Goal: Find specific page/section: Find specific page/section

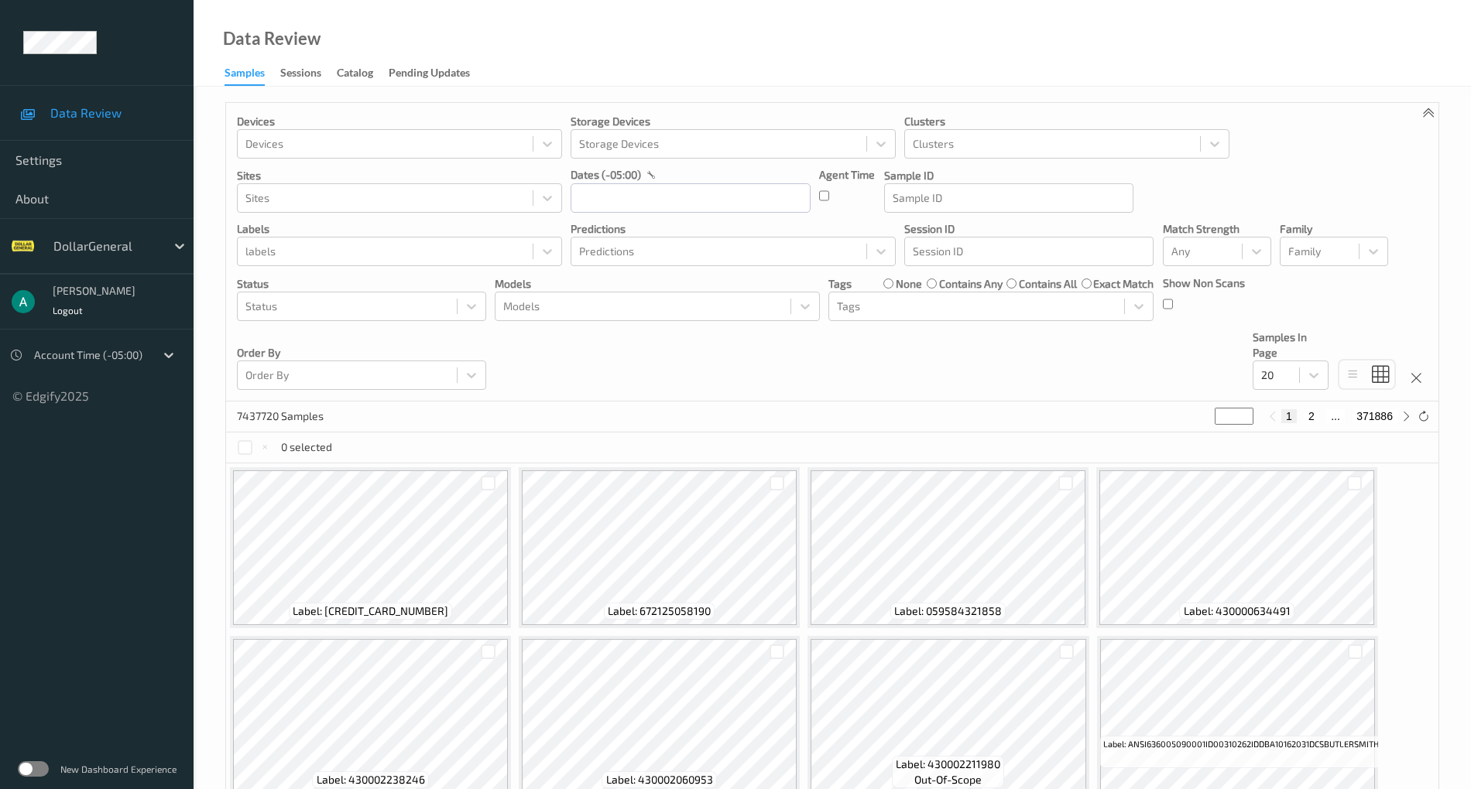
drag, startPoint x: 0, startPoint y: 0, endPoint x: 33, endPoint y: 772, distance: 773.1
click at [33, 772] on label at bounding box center [33, 769] width 31 height 15
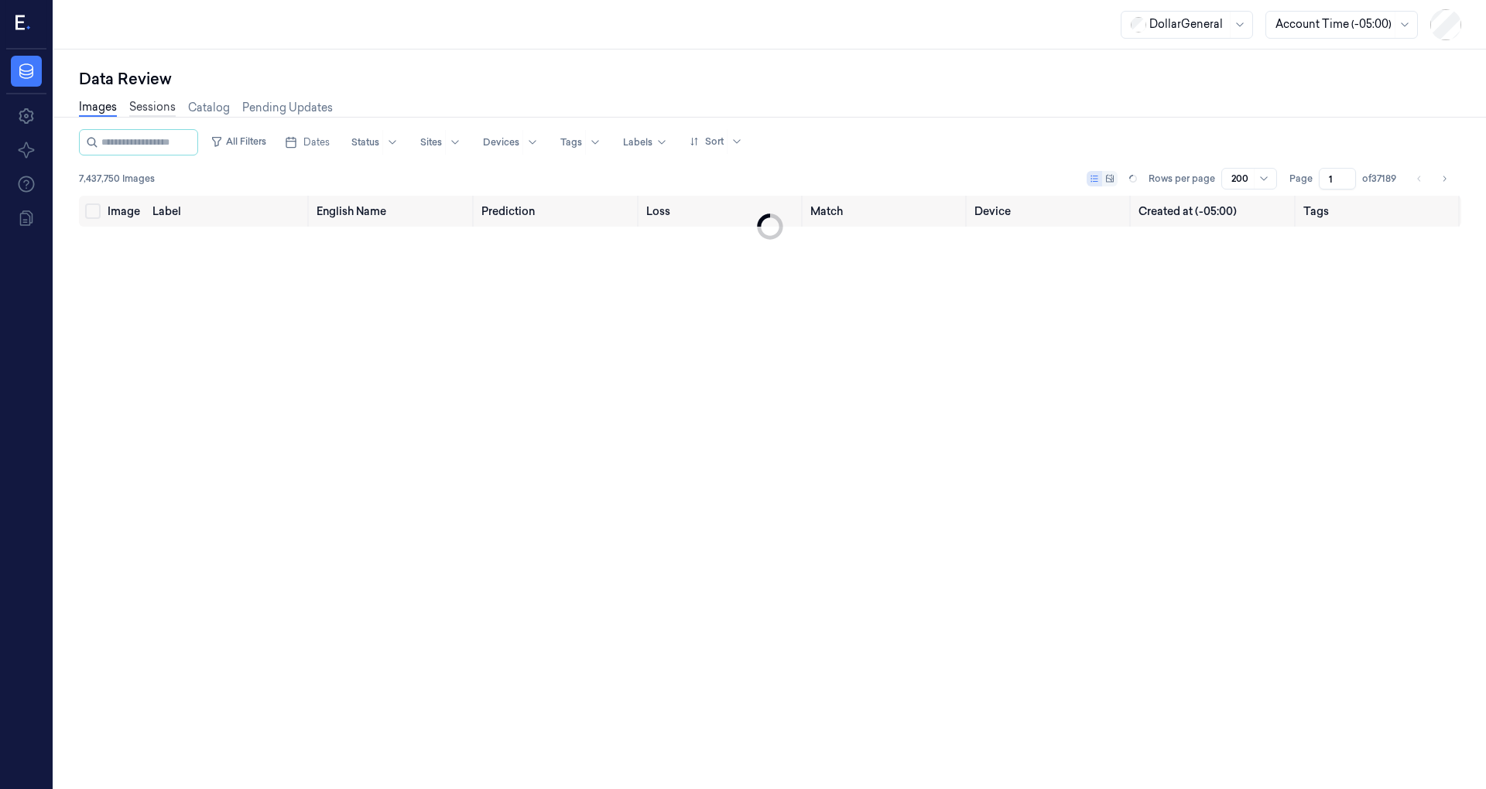
click at [148, 115] on link "Sessions" at bounding box center [152, 108] width 46 height 18
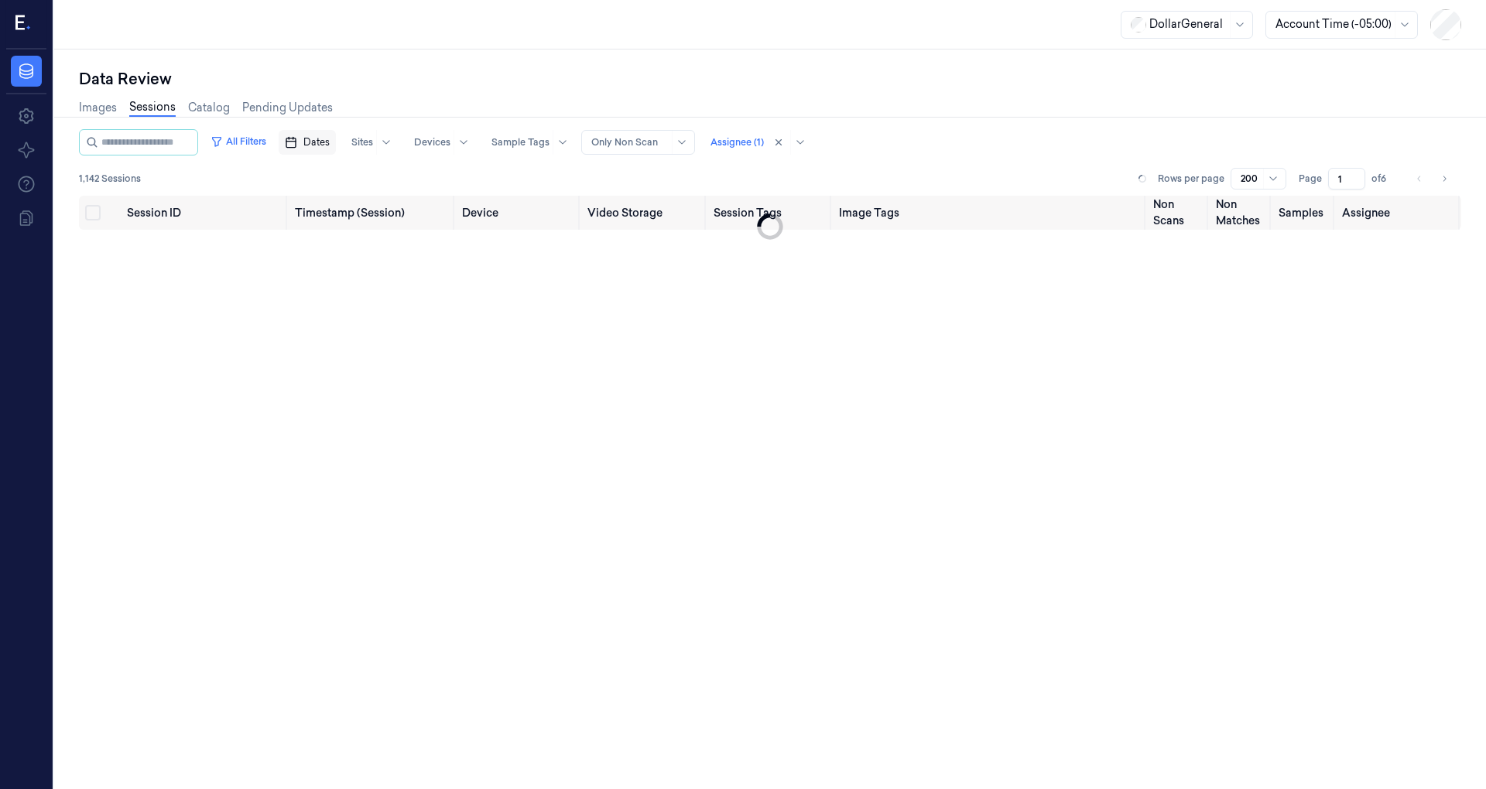
click at [323, 146] on span "Dates" at bounding box center [316, 142] width 26 height 14
click at [419, 331] on button "25" at bounding box center [414, 329] width 25 height 25
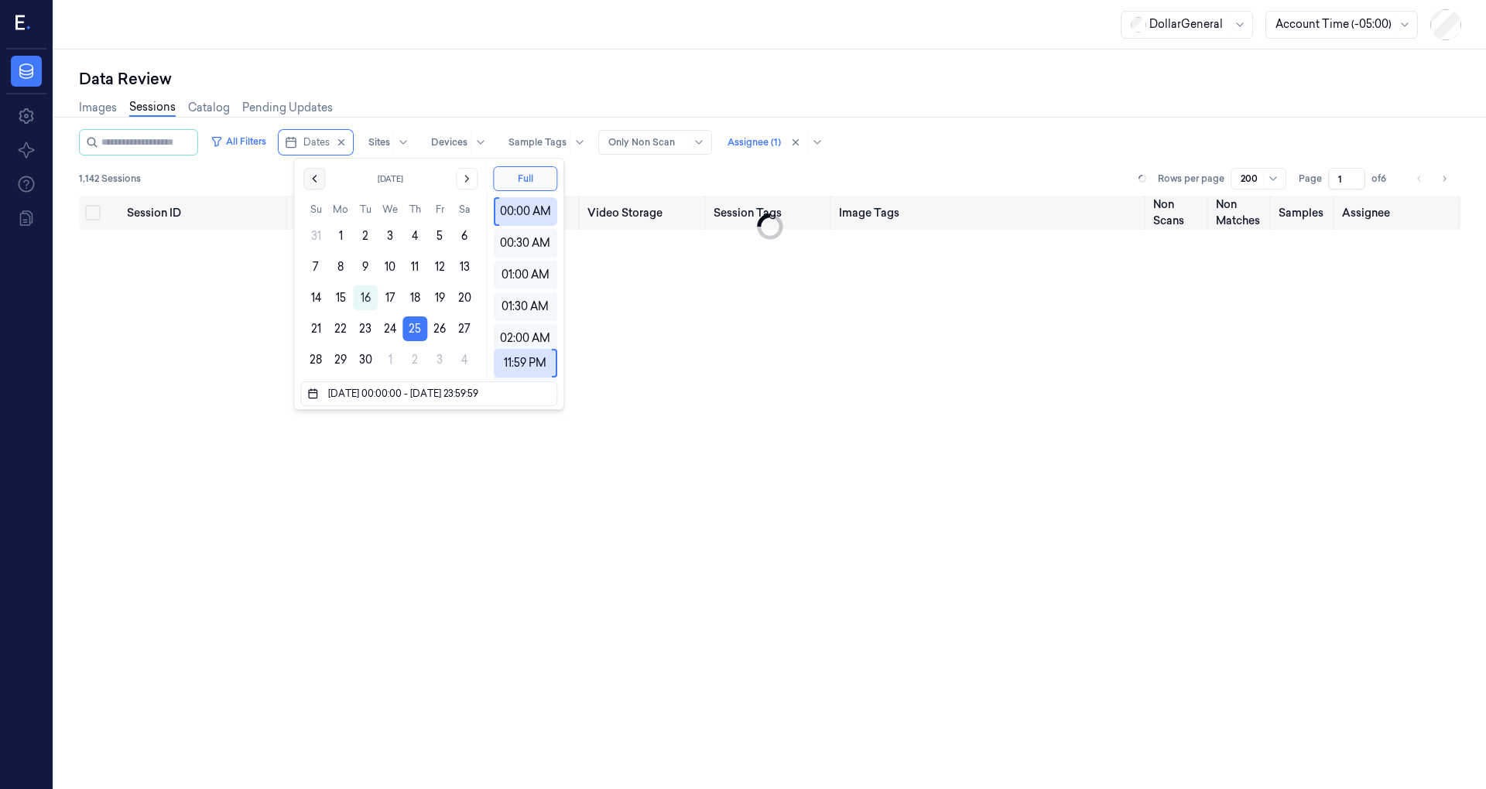
click at [320, 176] on button "Go to the Previous Month" at bounding box center [314, 179] width 22 height 22
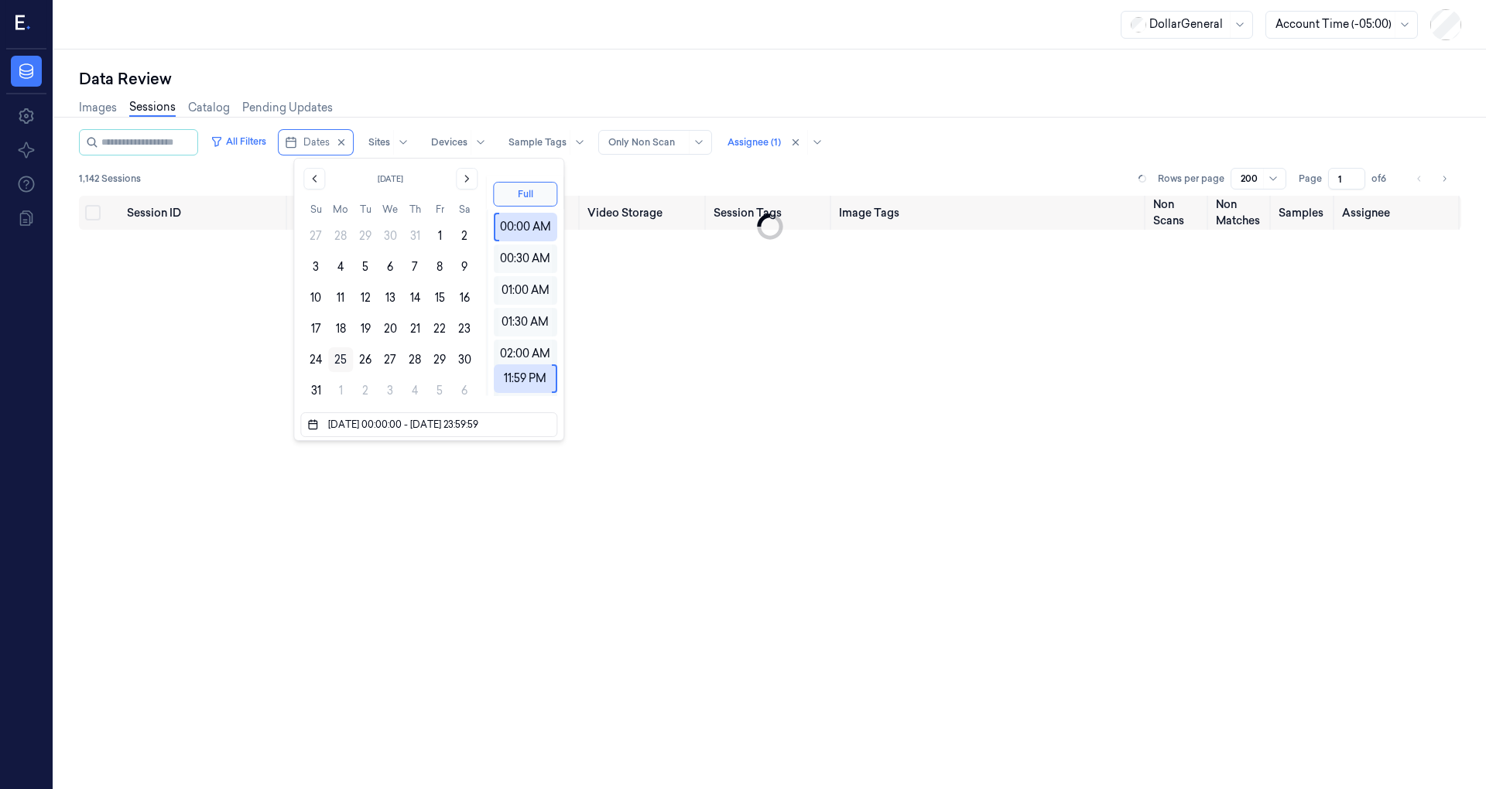
click at [344, 361] on button "25" at bounding box center [340, 360] width 25 height 25
click at [315, 393] on button "31" at bounding box center [315, 390] width 25 height 25
type input "25/08/2025 00:00:00 - 31/08/2025 23:59:59"
click at [525, 195] on button "Full" at bounding box center [525, 194] width 64 height 25
click at [666, 387] on div "Session ID Timestamp (Session) Device Video Storage Session Tags Image Tags Non…" at bounding box center [770, 526] width 1382 height 660
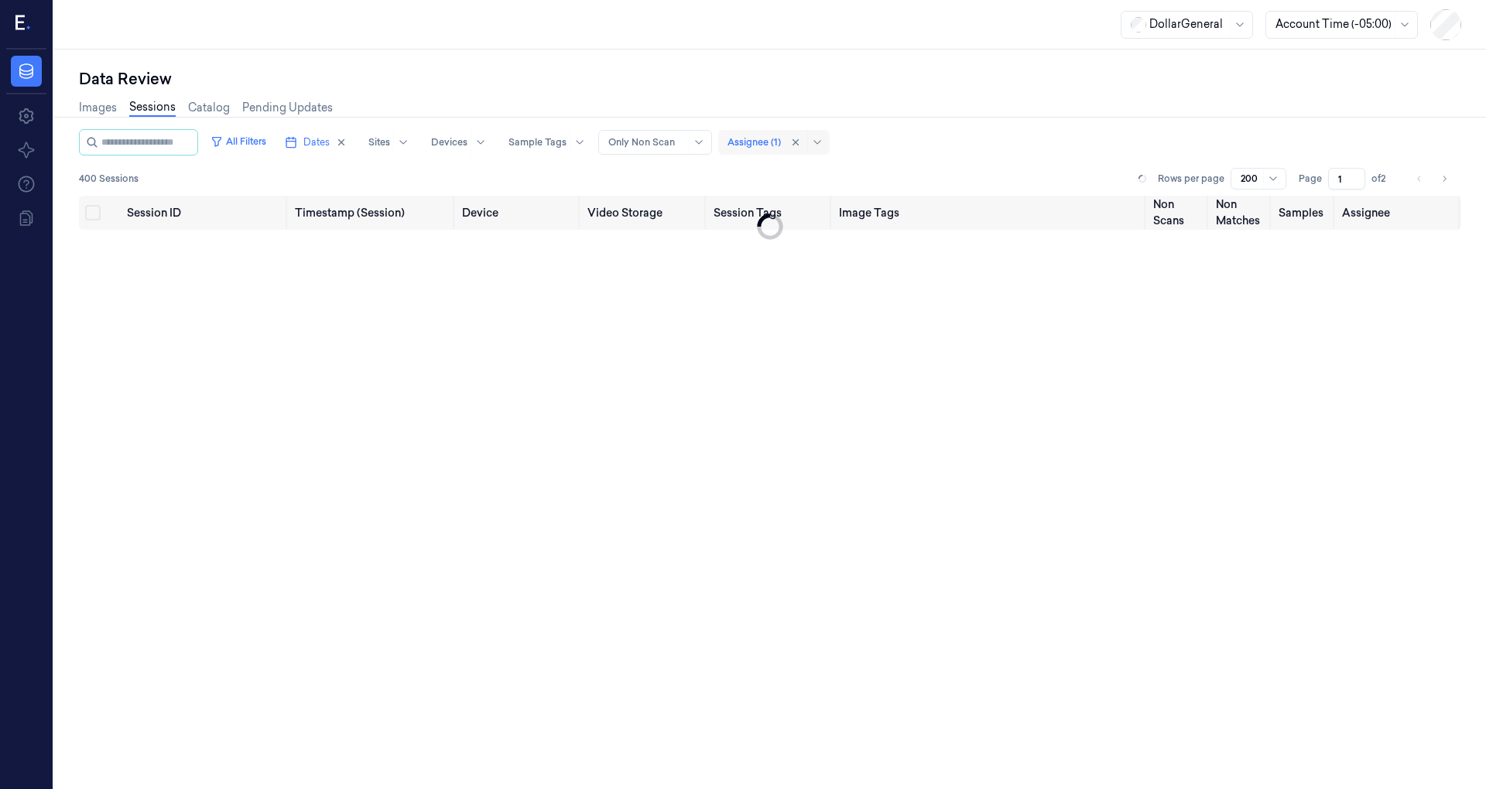
click at [775, 135] on div at bounding box center [754, 142] width 53 height 14
click at [785, 212] on div "[PERSON_NAME]" at bounding box center [807, 203] width 147 height 26
click at [785, 198] on div "[PERSON_NAME]" at bounding box center [787, 202] width 93 height 16
click at [630, 328] on div "Session ID Timestamp (Session) Device Video Storage Session Tags Image Tags Non…" at bounding box center [770, 526] width 1382 height 660
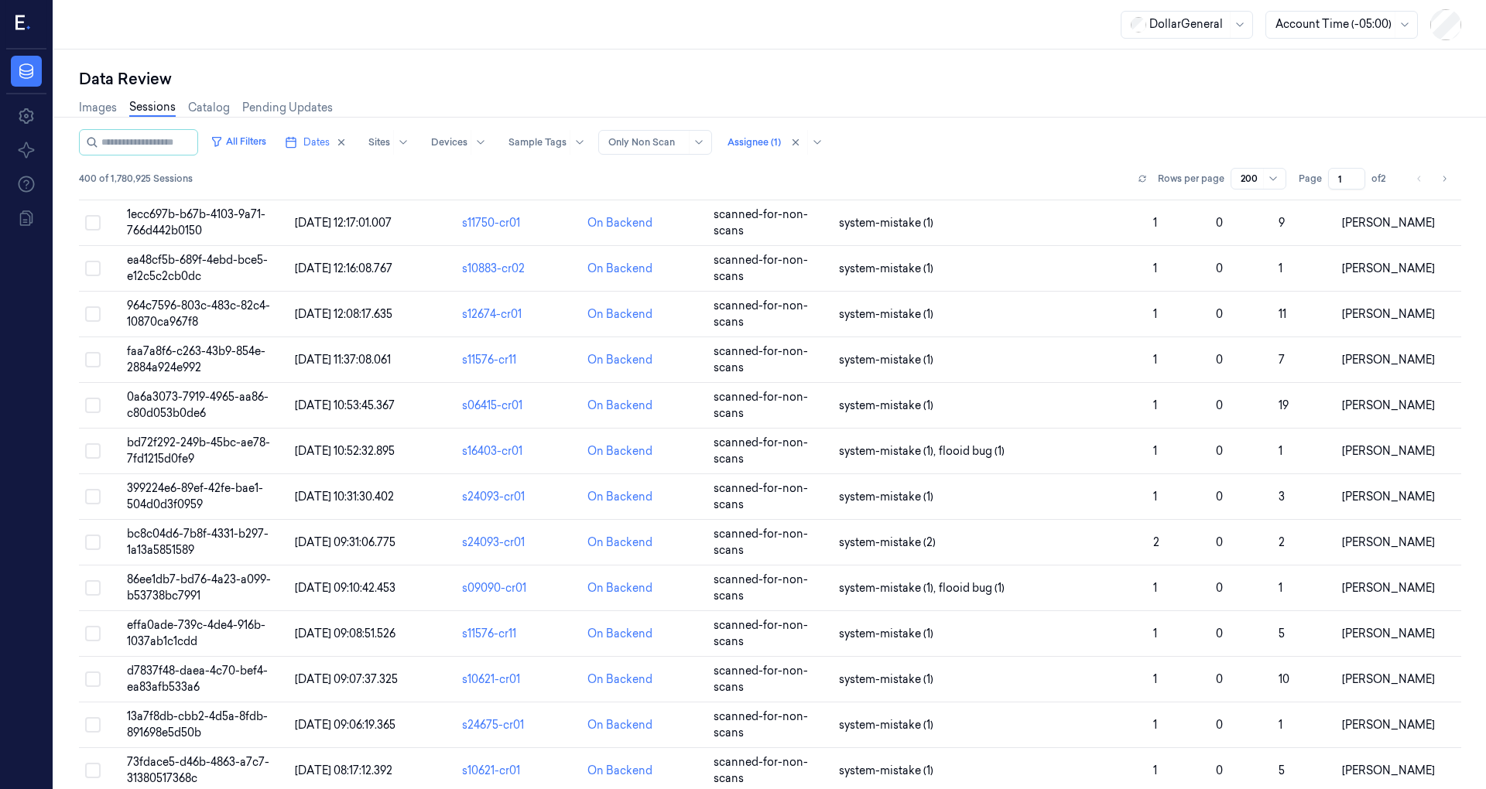
scroll to position [8466, 0]
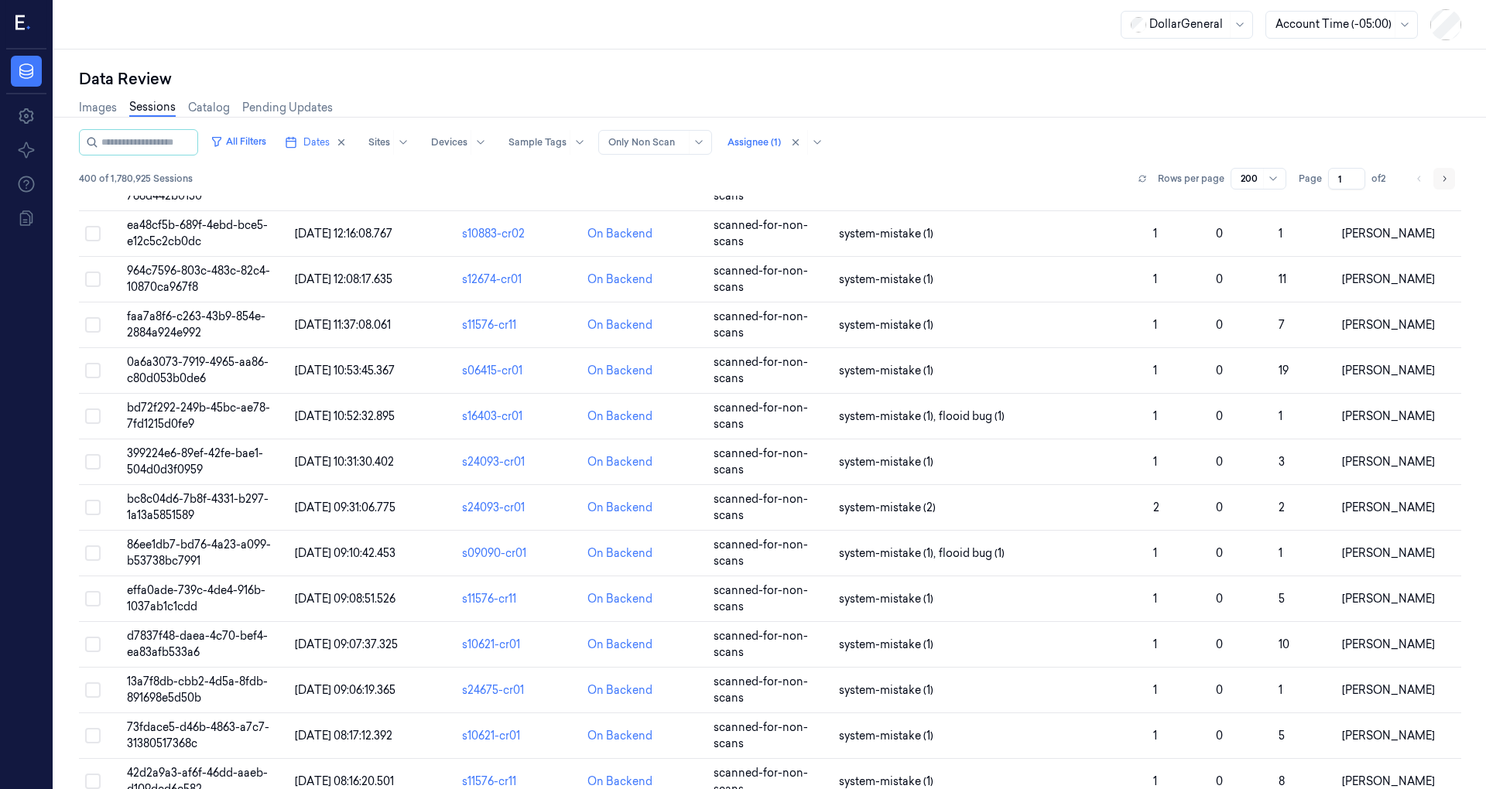
click at [1443, 184] on icon "Go to next page" at bounding box center [1444, 179] width 9 height 12
type input "2"
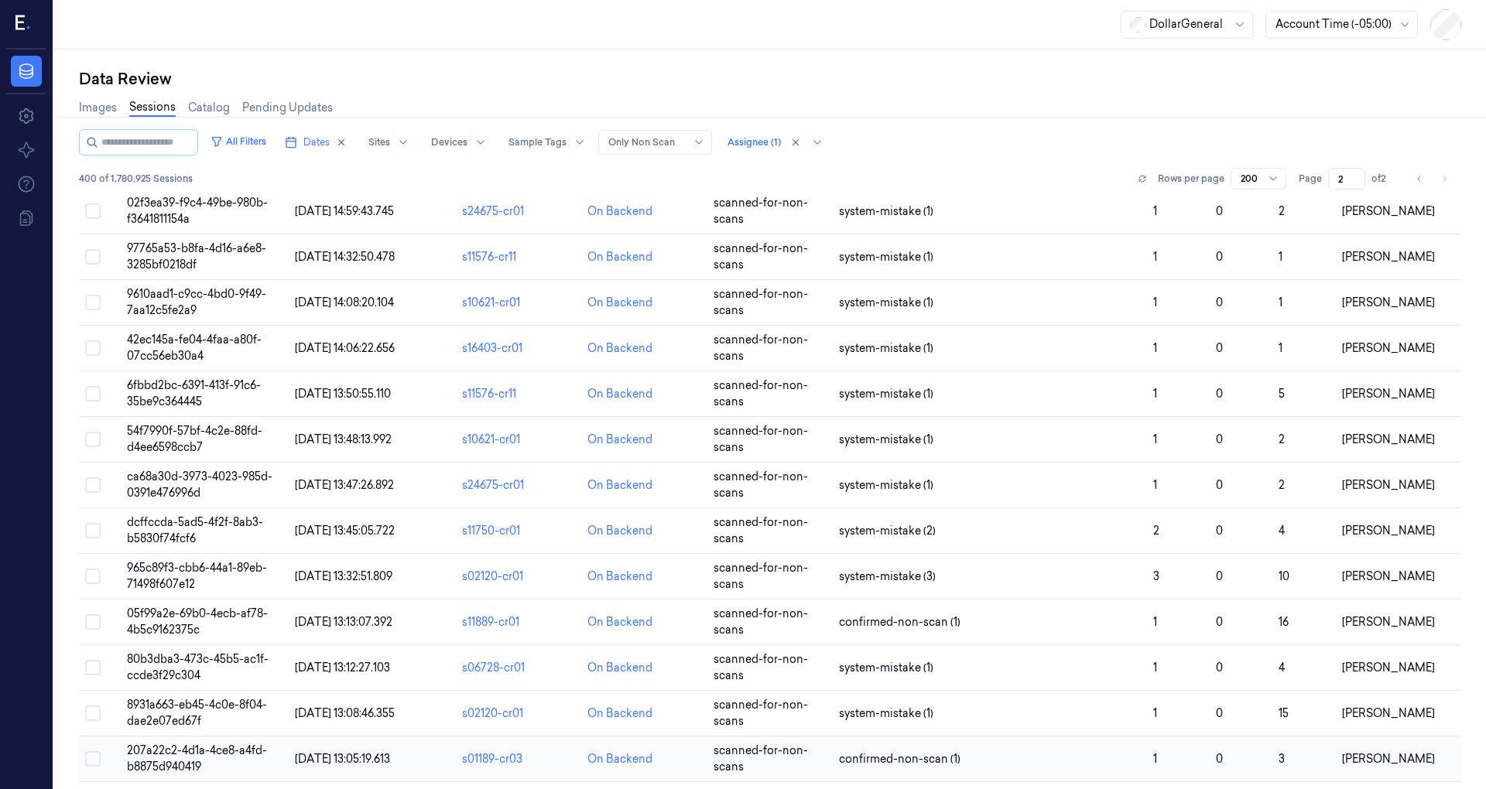
scroll to position [8466, 0]
